Goal: Information Seeking & Learning: Learn about a topic

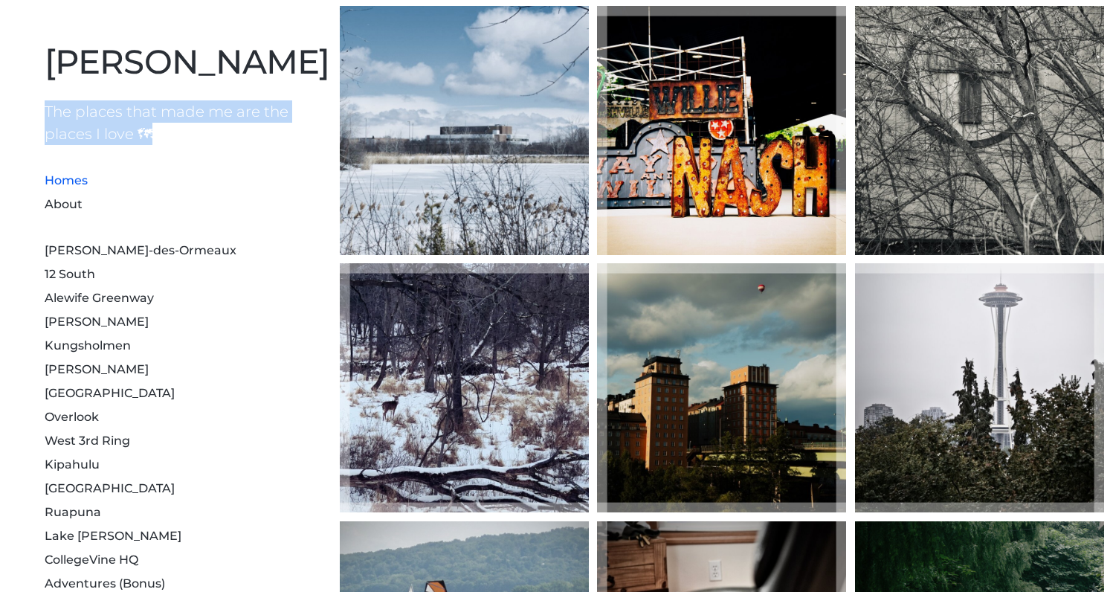
drag, startPoint x: 45, startPoint y: 106, endPoint x: 218, endPoint y: 152, distance: 178.7
click at [214, 151] on div "Mohan Zhang The places that made me are the places I love 🗺 Homes About Dollard…" at bounding box center [167, 351] width 334 height 702
click at [64, 205] on link "About" at bounding box center [64, 204] width 38 height 14
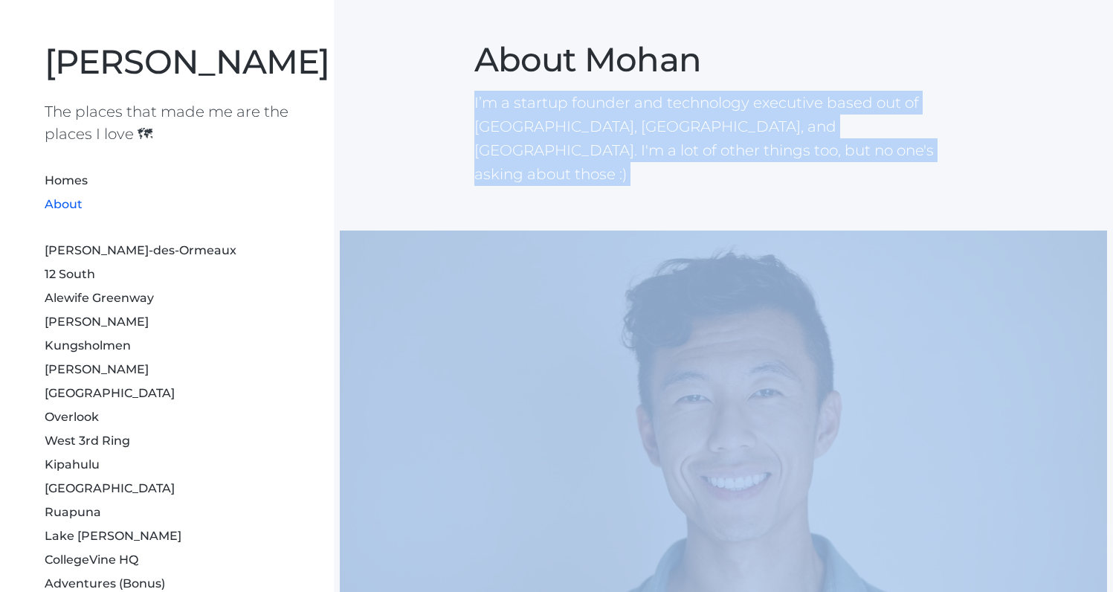
drag, startPoint x: 462, startPoint y: 103, endPoint x: 735, endPoint y: 172, distance: 281.2
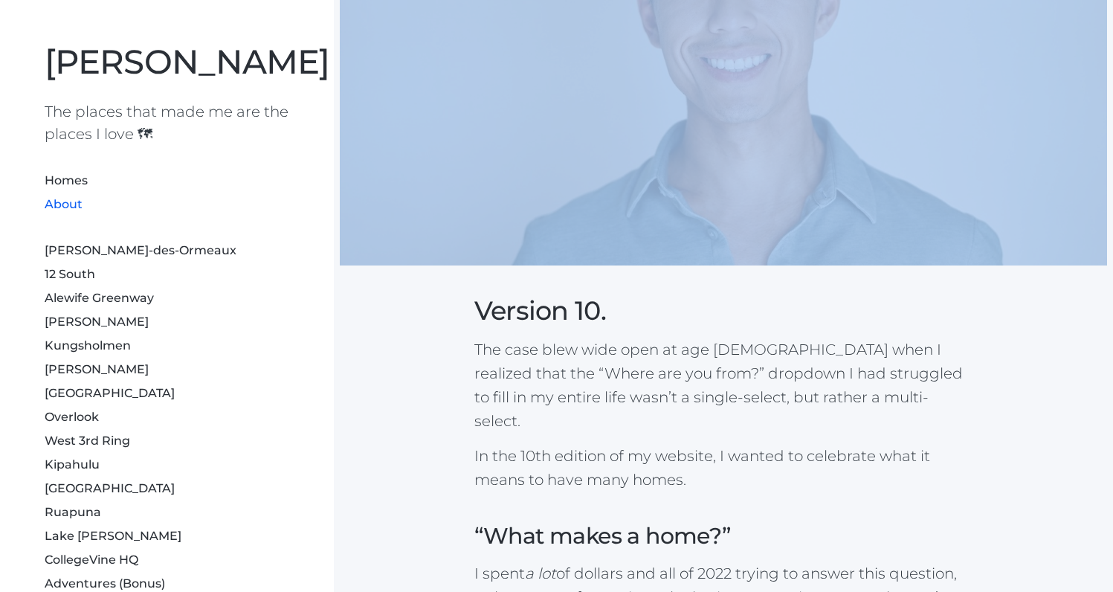
scroll to position [418, 0]
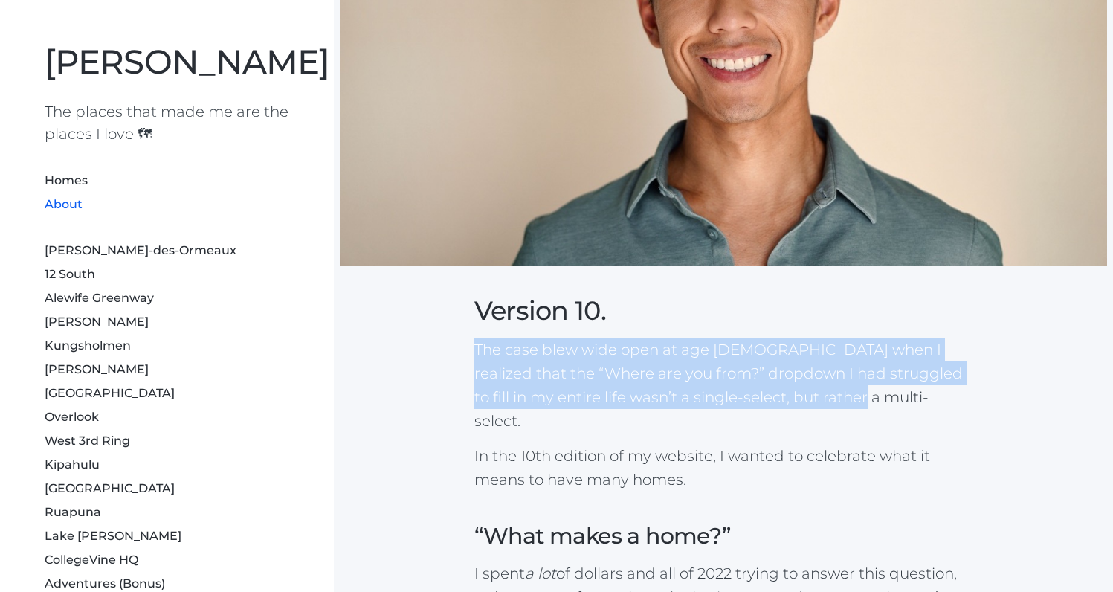
drag, startPoint x: 470, startPoint y: 327, endPoint x: 892, endPoint y: 371, distance: 424.4
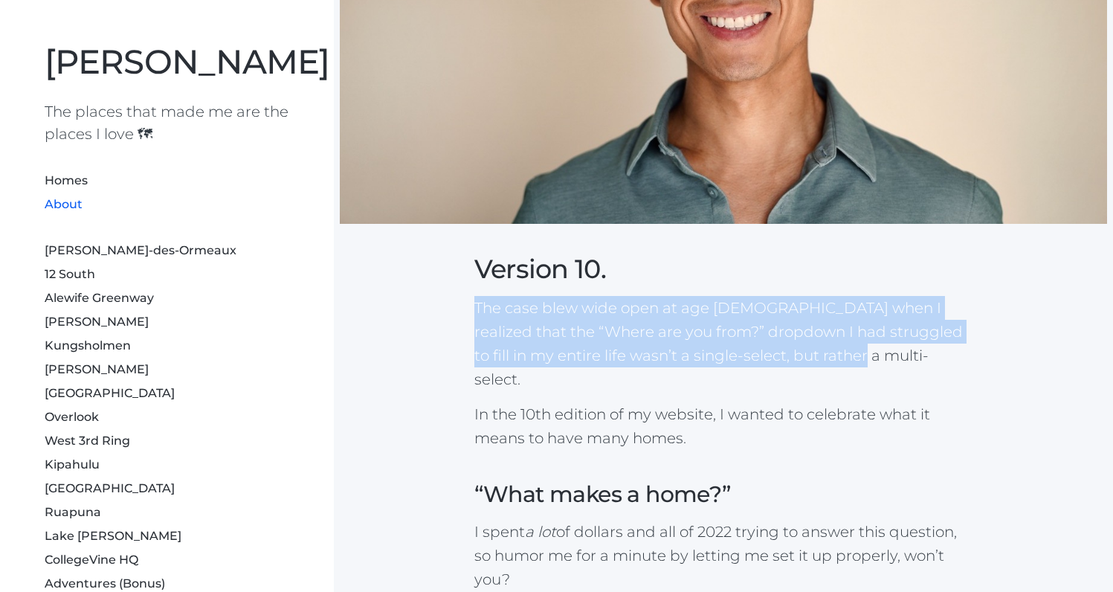
scroll to position [499, 0]
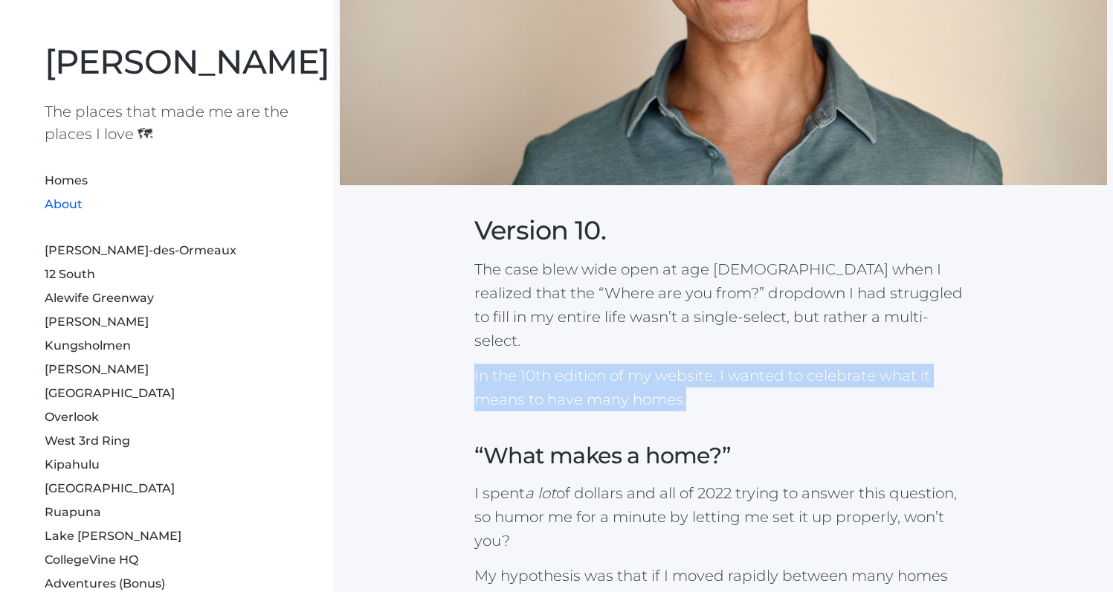
drag, startPoint x: 465, startPoint y: 331, endPoint x: 787, endPoint y: 349, distance: 322.3
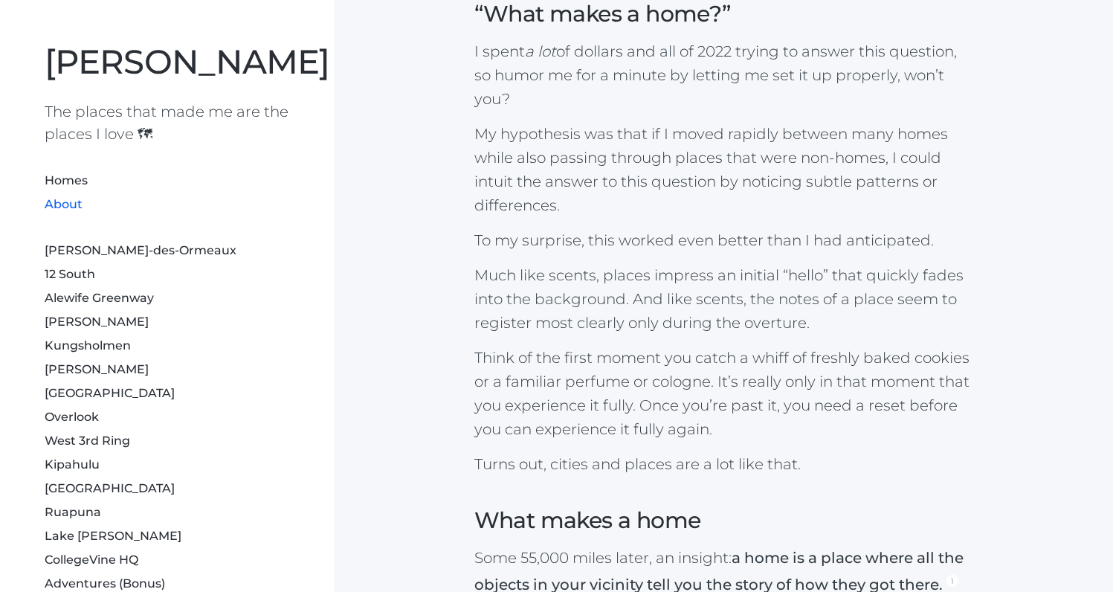
scroll to position [955, 0]
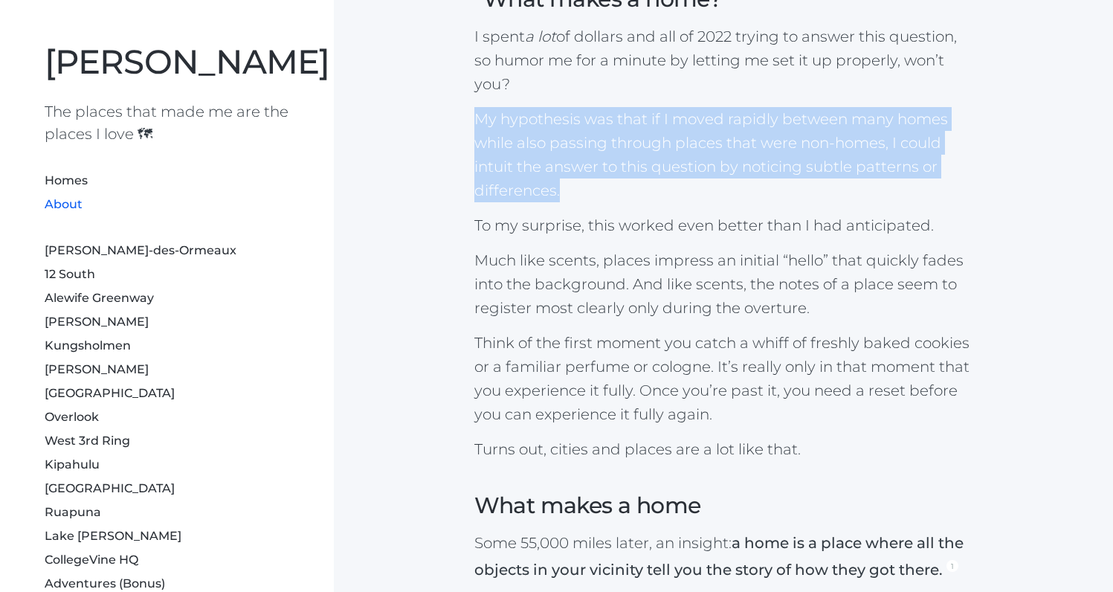
drag, startPoint x: 464, startPoint y: 71, endPoint x: 667, endPoint y: 154, distance: 219.3
click at [667, 154] on div "Version 10. The case blew wide open at age 33 when I realized that the “Where a…" at bounding box center [723, 410] width 767 height 2271
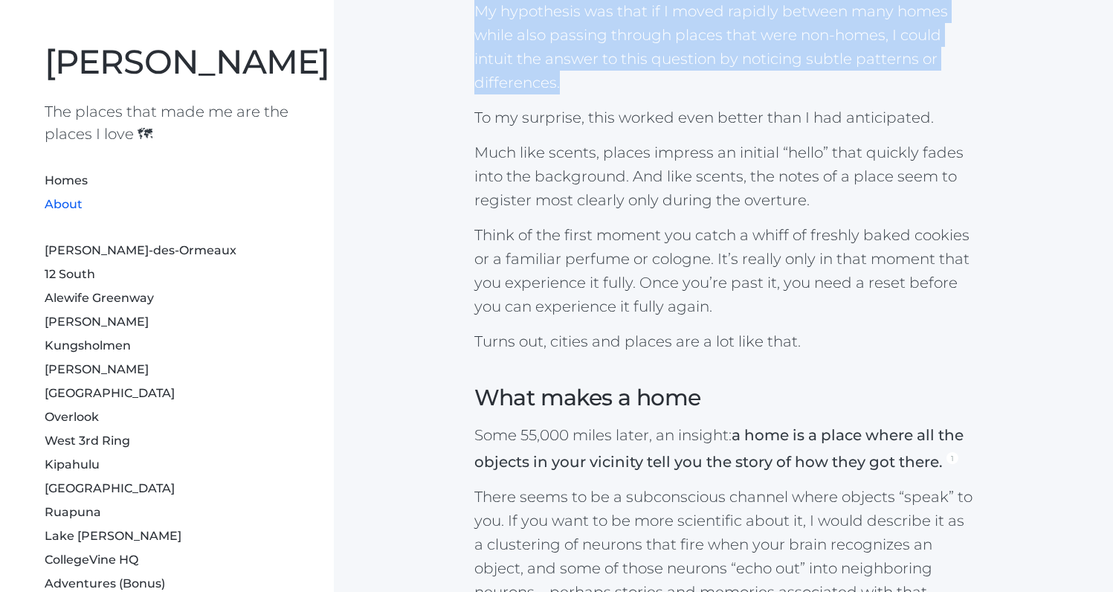
scroll to position [1068, 0]
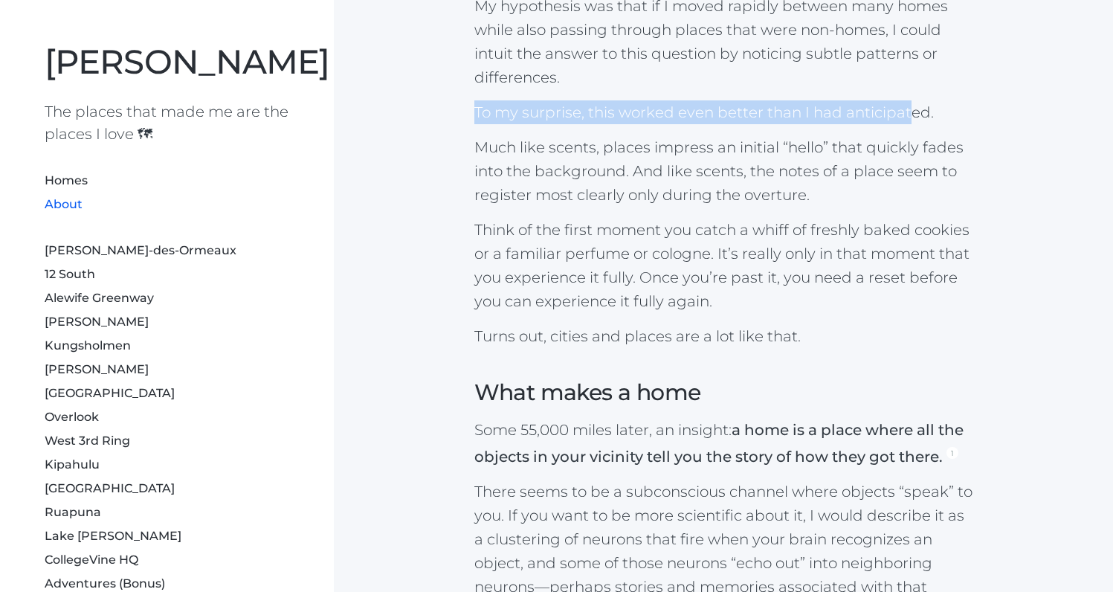
drag, startPoint x: 464, startPoint y: 61, endPoint x: 923, endPoint y: 76, distance: 459.5
click at [907, 76] on div "Version 10. The case blew wide open at age 33 when I realized that the “Where a…" at bounding box center [723, 297] width 767 height 2271
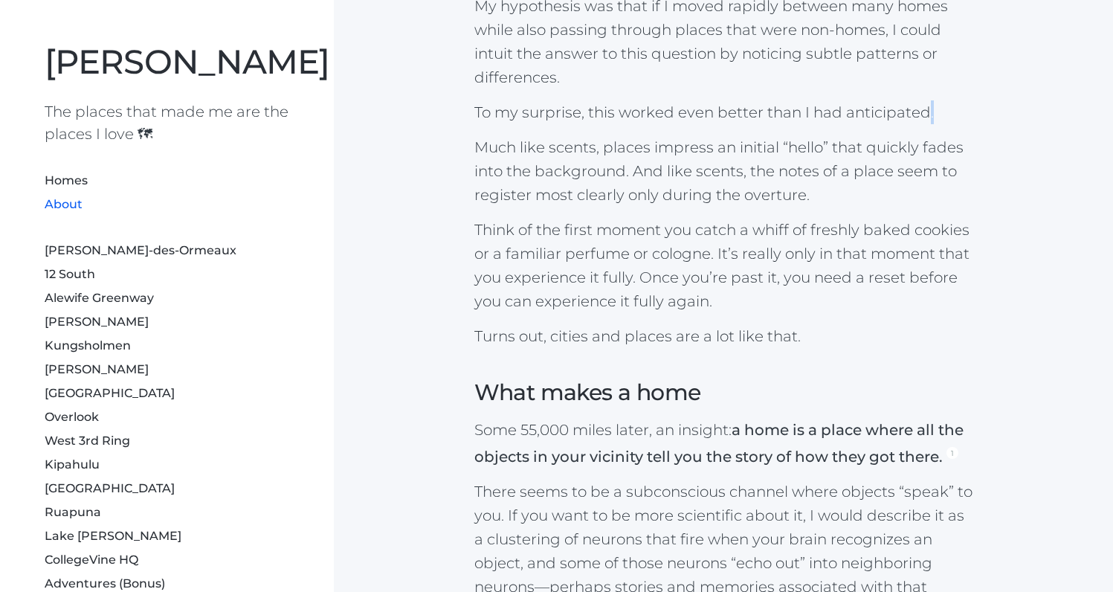
drag, startPoint x: 923, startPoint y: 76, endPoint x: 934, endPoint y: 76, distance: 11.1
click at [934, 100] on p "To my surprise, this worked even better than I had anticipated." at bounding box center [723, 112] width 499 height 24
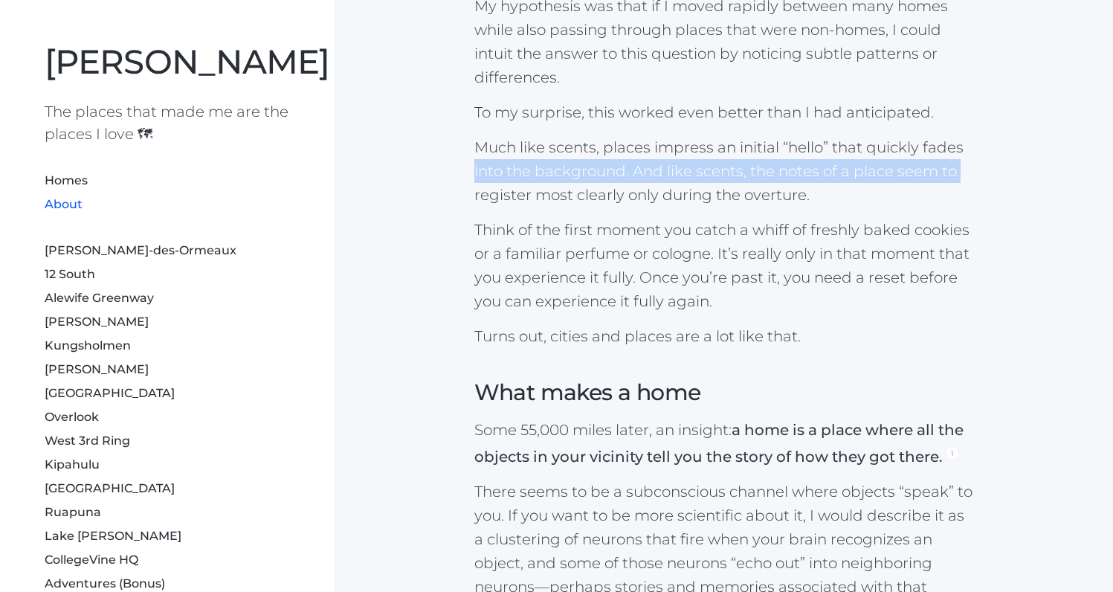
click at [437, 134] on div "Version 10. The case blew wide open at age 33 when I realized that the “Where a…" at bounding box center [723, 297] width 767 height 2271
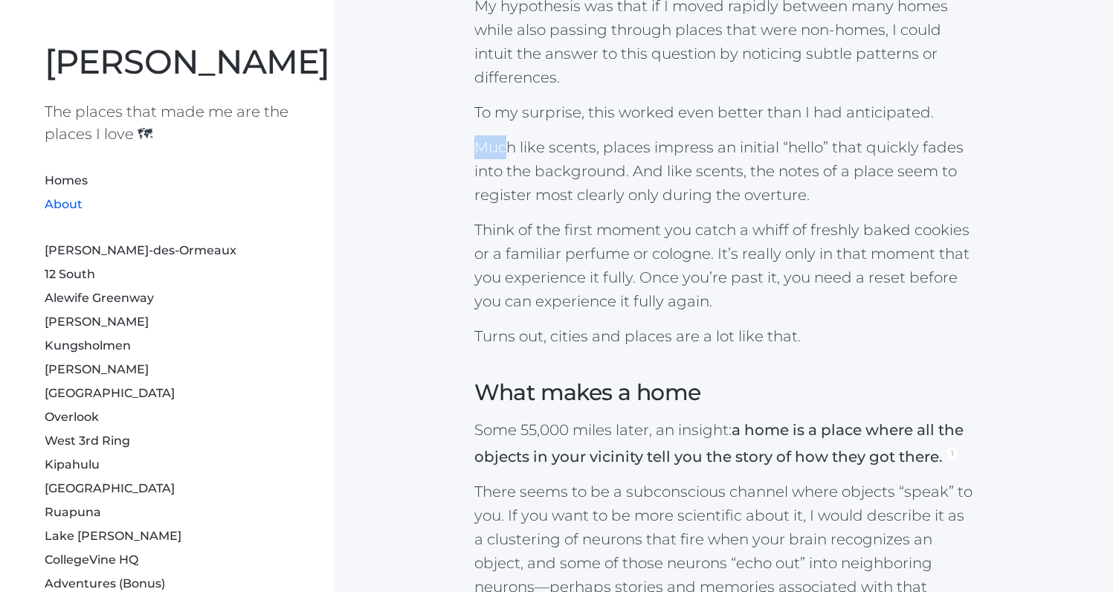
drag, startPoint x: 462, startPoint y: 95, endPoint x: 522, endPoint y: 107, distance: 61.4
click at [505, 105] on div "Version 10. The case blew wide open at age 33 when I realized that the “Where a…" at bounding box center [723, 297] width 767 height 2271
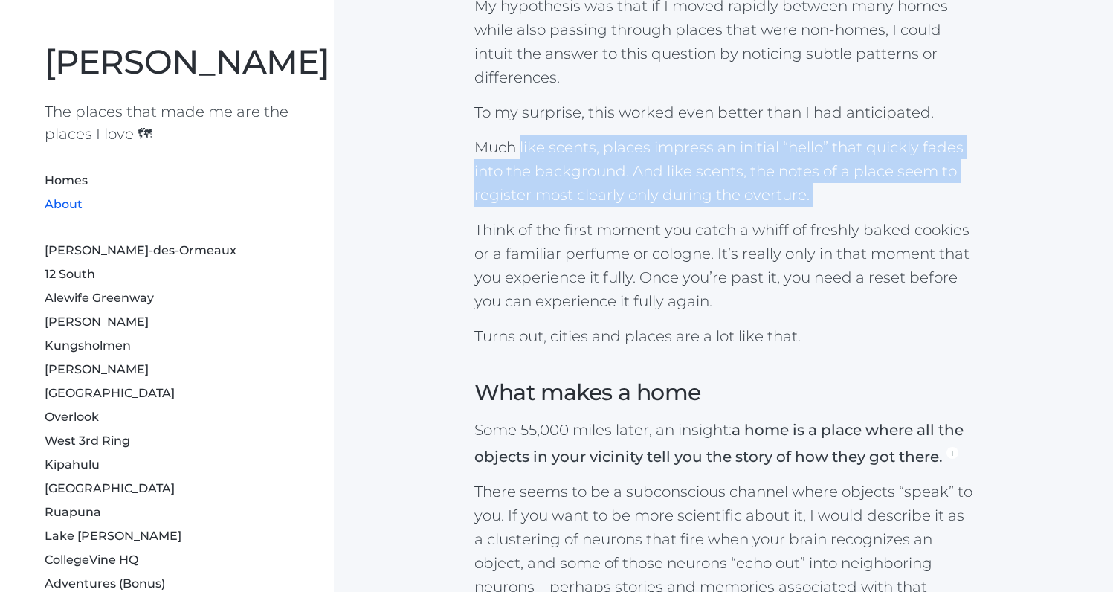
drag, startPoint x: 522, startPoint y: 107, endPoint x: 840, endPoint y: 166, distance: 322.9
click at [840, 166] on div "Version 10. The case blew wide open at age 33 when I realized that the “Where a…" at bounding box center [723, 297] width 767 height 2271
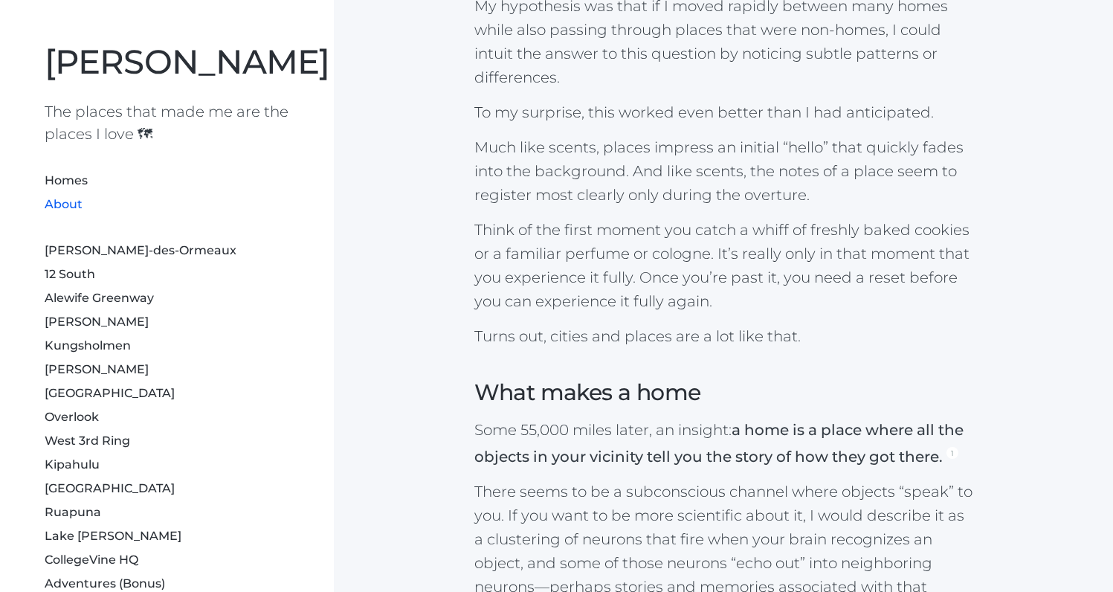
click at [830, 151] on p "Much like scents, places impress an initial “hello” that quickly fades into the…" at bounding box center [723, 170] width 499 height 71
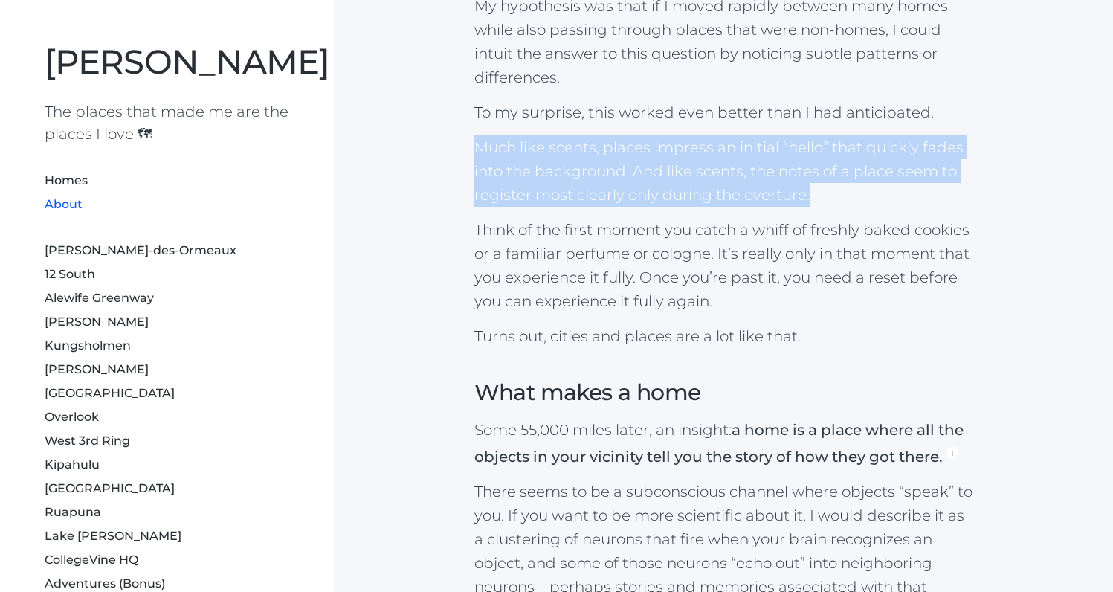
drag, startPoint x: 832, startPoint y: 150, endPoint x: 462, endPoint y: 103, distance: 373.2
click at [462, 103] on div "Version 10. The case blew wide open at age 33 when I realized that the “Where a…" at bounding box center [723, 297] width 767 height 2271
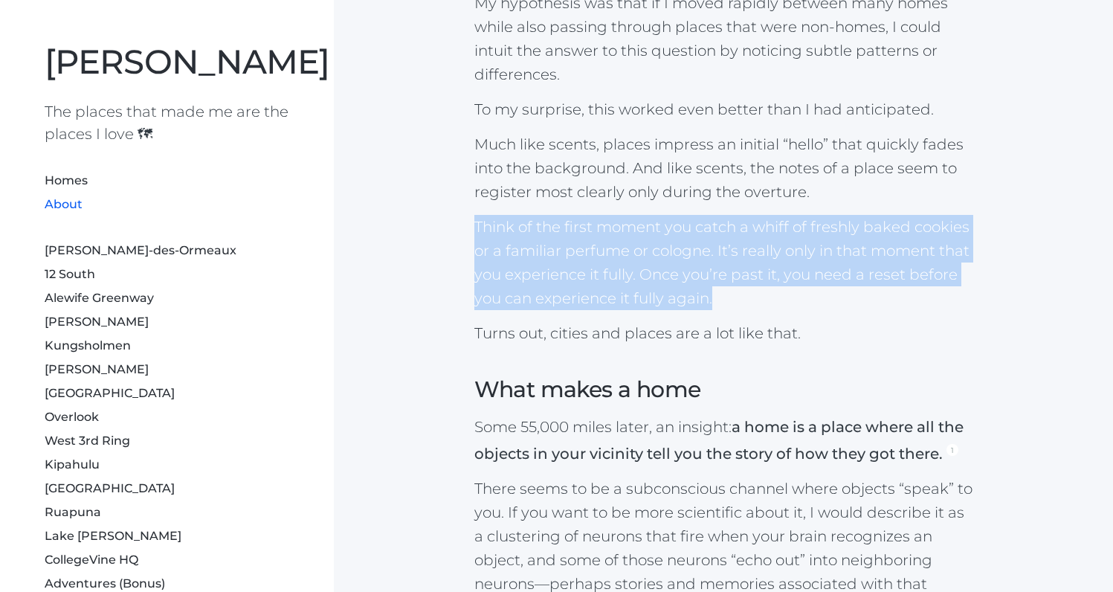
drag, startPoint x: 476, startPoint y: 187, endPoint x: 827, endPoint y: 243, distance: 355.9
click at [827, 243] on div "Version 10. The case blew wide open at age 33 when I realized that the “Where a…" at bounding box center [723, 294] width 767 height 2271
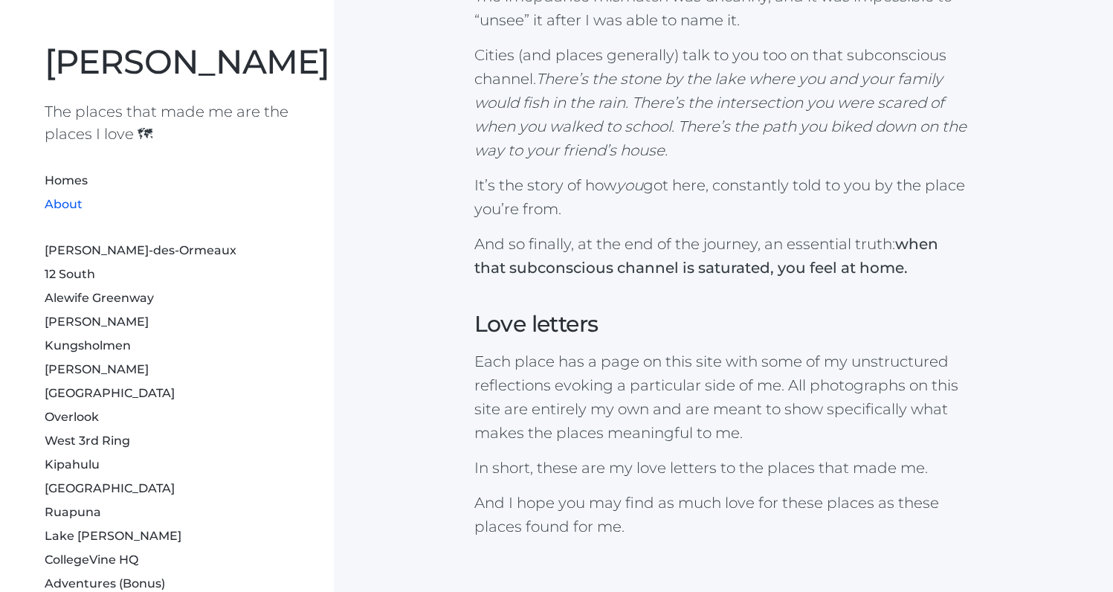
scroll to position [1906, 0]
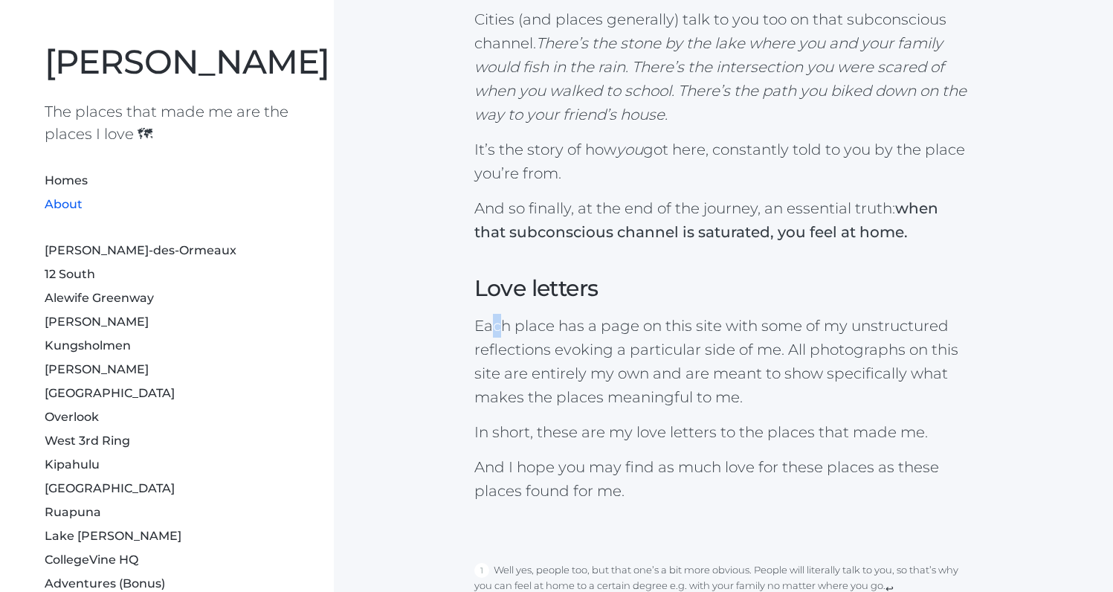
click at [495, 314] on p "Each place has a page on this site with some of my unstructured reflections evo…" at bounding box center [723, 361] width 499 height 95
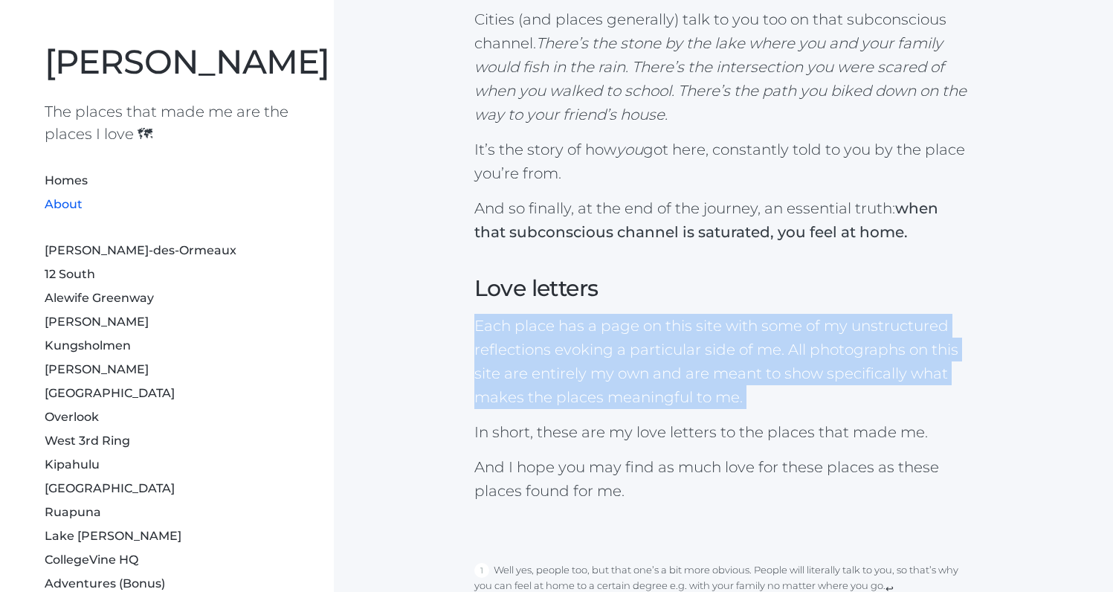
drag, startPoint x: 455, startPoint y: 276, endPoint x: 795, endPoint y: 370, distance: 353.2
click at [108, 368] on link "[PERSON_NAME]" at bounding box center [97, 369] width 104 height 14
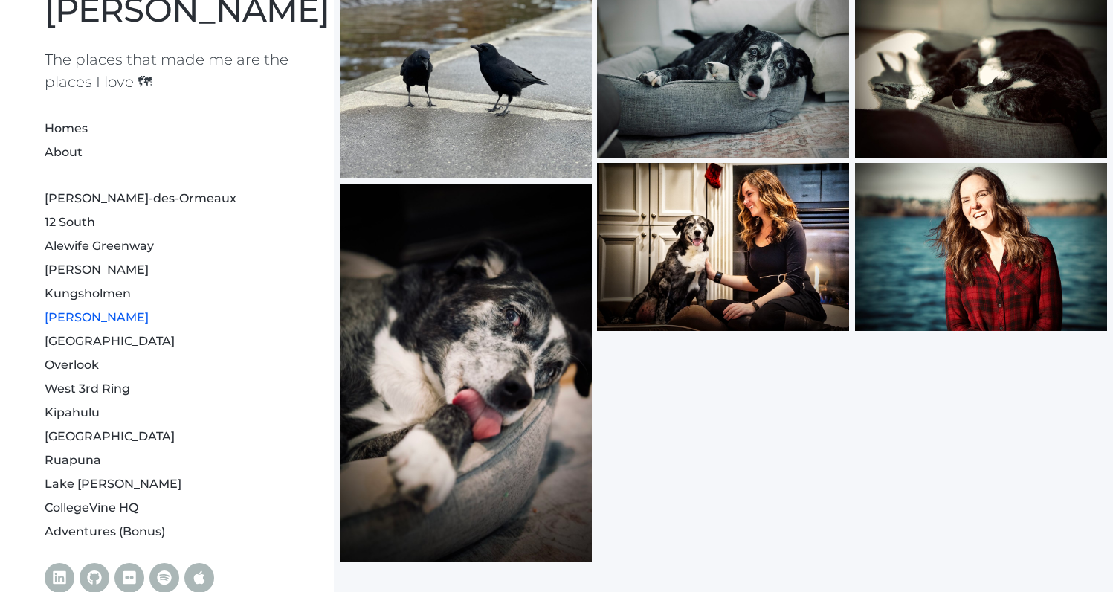
scroll to position [110, 0]
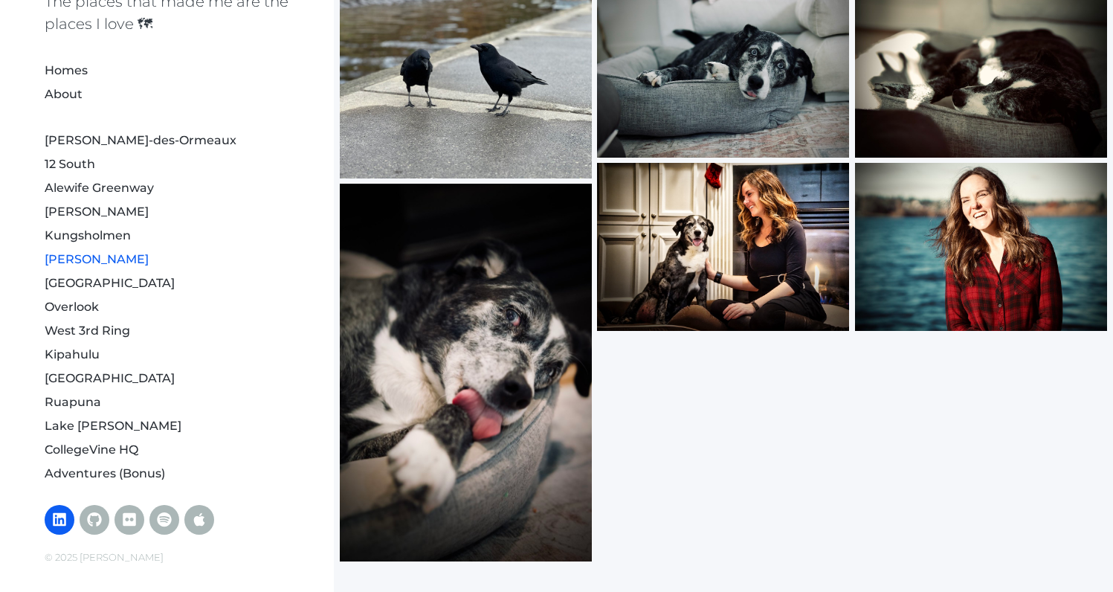
click at [59, 525] on icon at bounding box center [59, 519] width 13 height 13
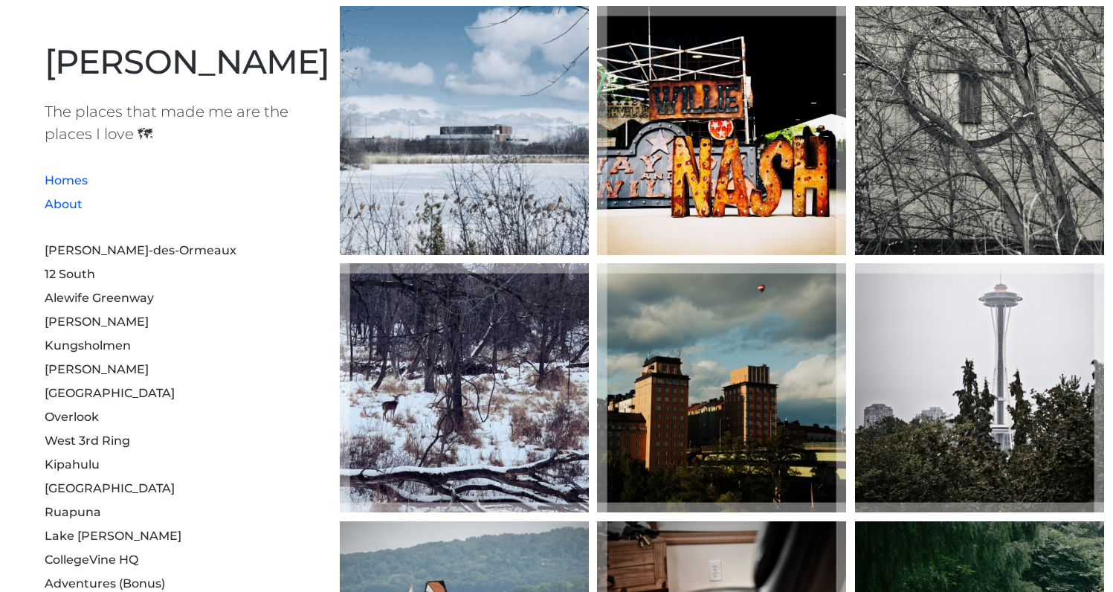
click at [80, 205] on link "About" at bounding box center [64, 204] width 38 height 14
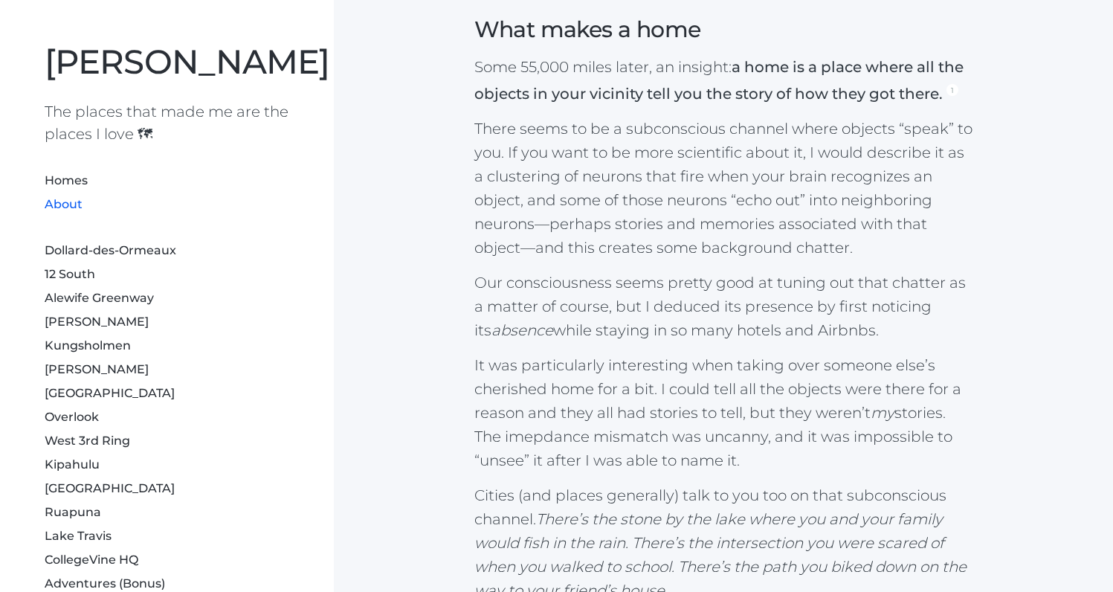
scroll to position [1906, 0]
